Goal: Information Seeking & Learning: Find specific fact

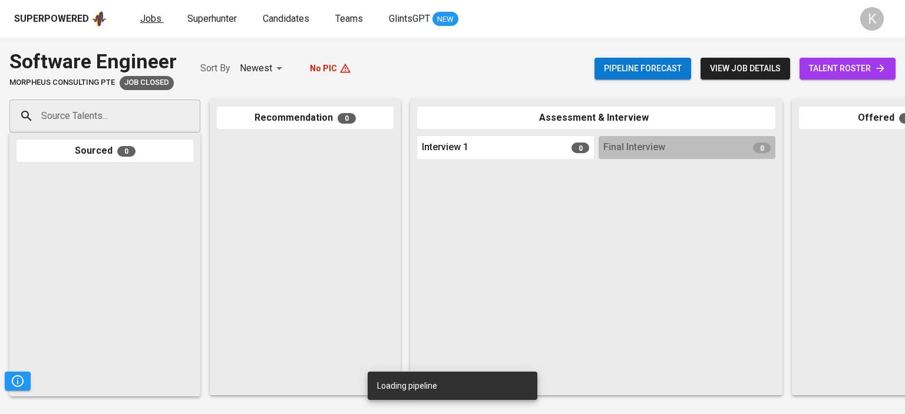
click at [142, 18] on span "Jobs" at bounding box center [150, 18] width 21 height 11
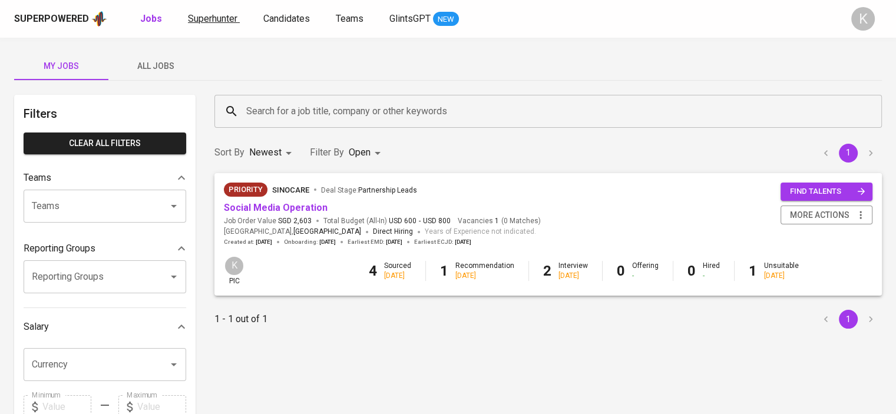
click at [230, 15] on span "Superhunter" at bounding box center [213, 18] width 50 height 11
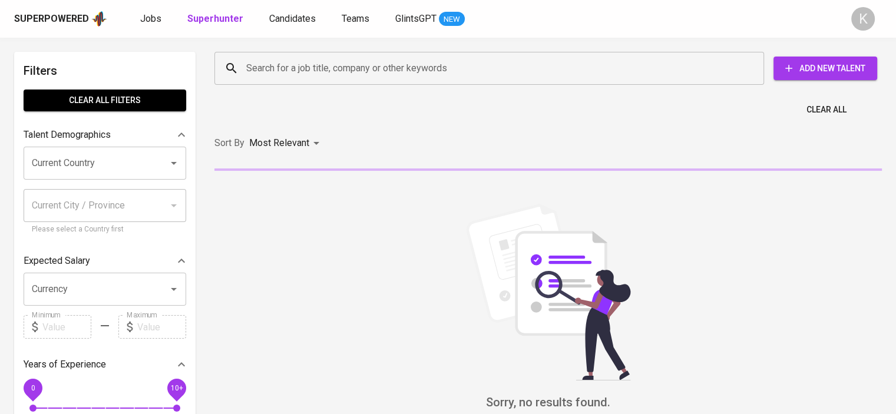
click at [78, 167] on input "Current Country" at bounding box center [88, 163] width 119 height 22
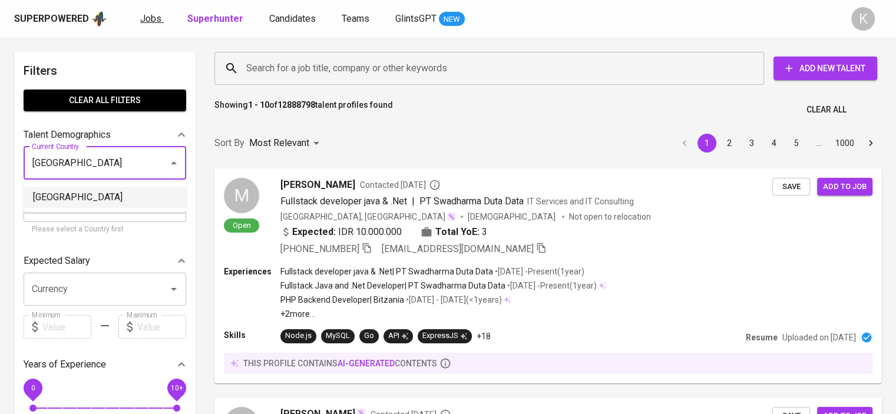
drag, startPoint x: 77, startPoint y: 192, endPoint x: 158, endPoint y: 21, distance: 188.8
click at [77, 192] on li "[GEOGRAPHIC_DATA]" at bounding box center [105, 197] width 163 height 21
click at [91, 195] on input "Current City / Province" at bounding box center [96, 206] width 134 height 22
type input "[GEOGRAPHIC_DATA]"
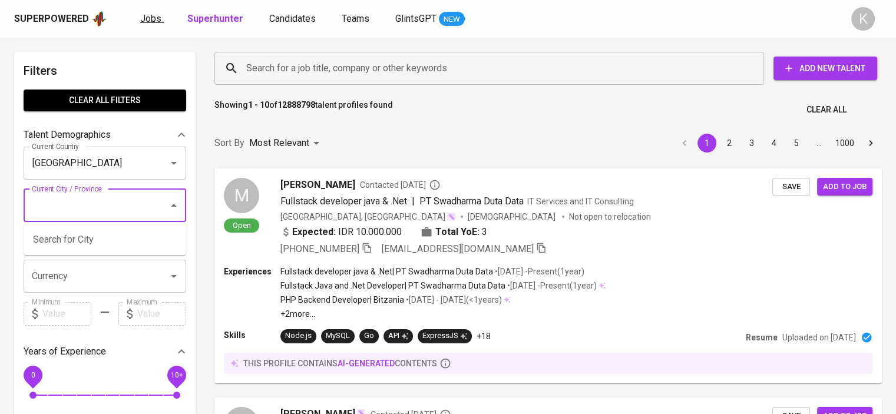
click at [472, 117] on div "Showing 1 - 10 of 12888798 talent profiles found Clear All" at bounding box center [548, 106] width 682 height 29
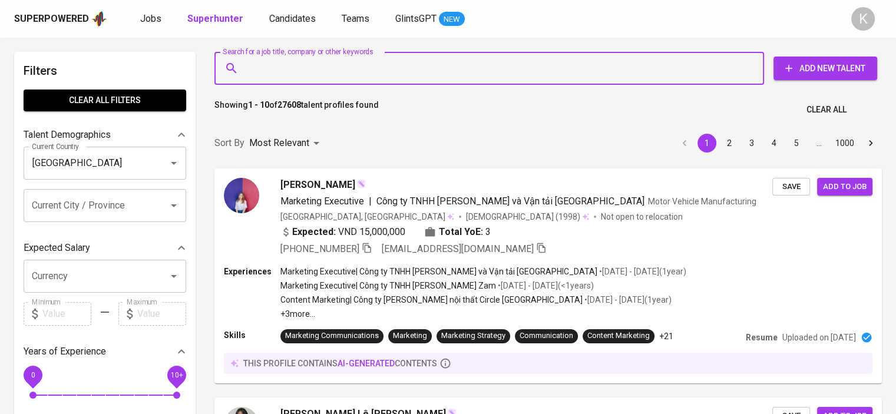
click at [401, 65] on input "Search for a job title, company or other keywords" at bounding box center [492, 68] width 498 height 22
type input "A"
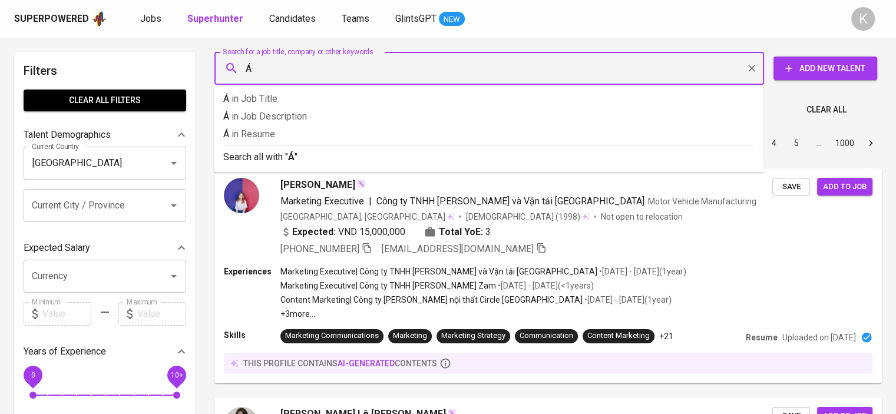
type input "Á"
type input "AS400"
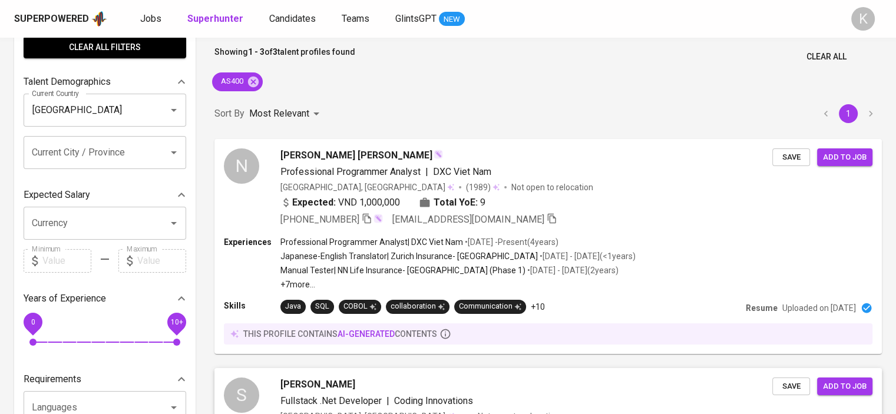
scroll to position [51, 0]
